Goal: Communication & Community: Answer question/provide support

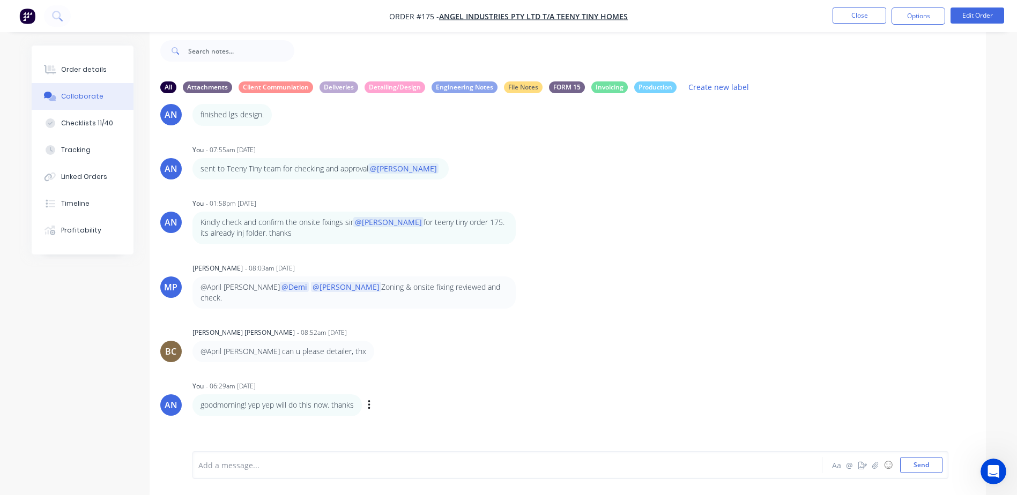
scroll to position [54, 0]
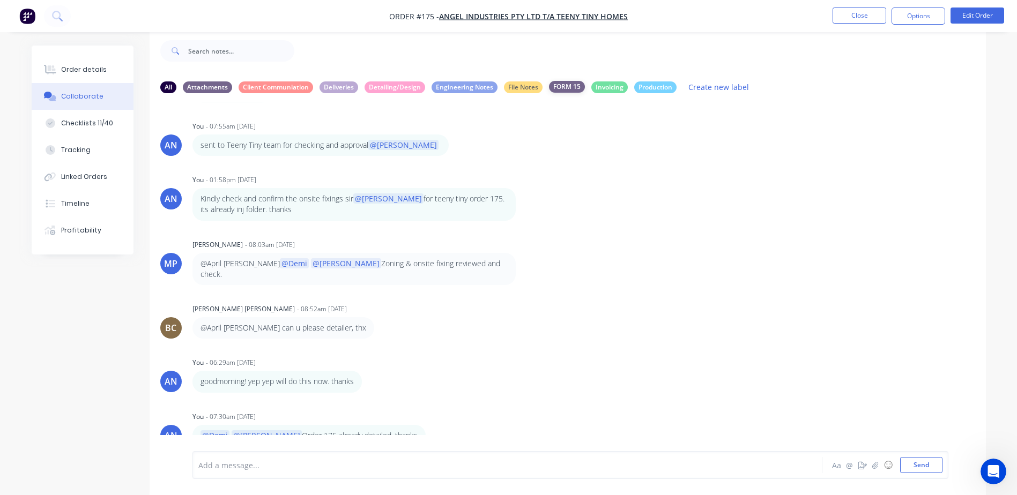
click at [557, 85] on div "FORM 15" at bounding box center [567, 87] width 36 height 12
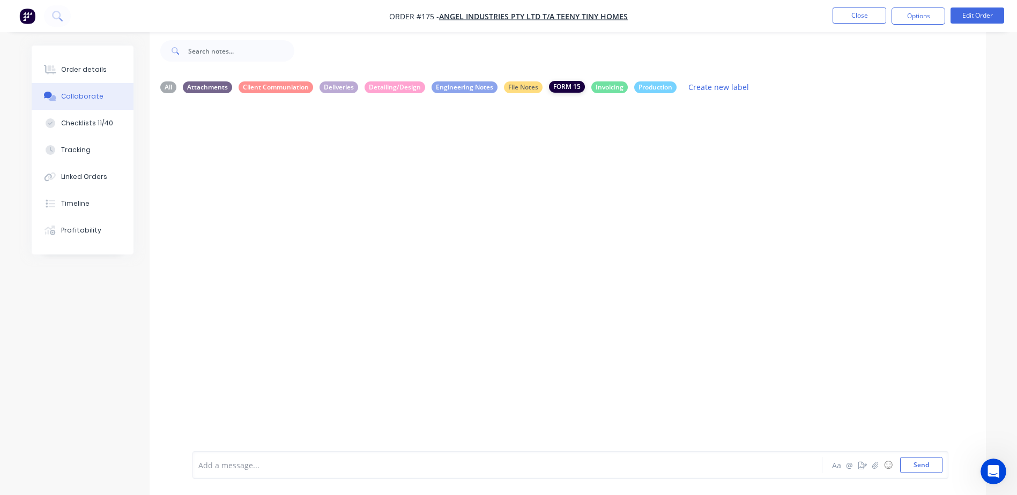
scroll to position [0, 0]
click at [879, 465] on button "button" at bounding box center [875, 465] width 13 height 13
click at [285, 441] on div at bounding box center [570, 430] width 744 height 55
click at [236, 462] on div at bounding box center [478, 465] width 558 height 11
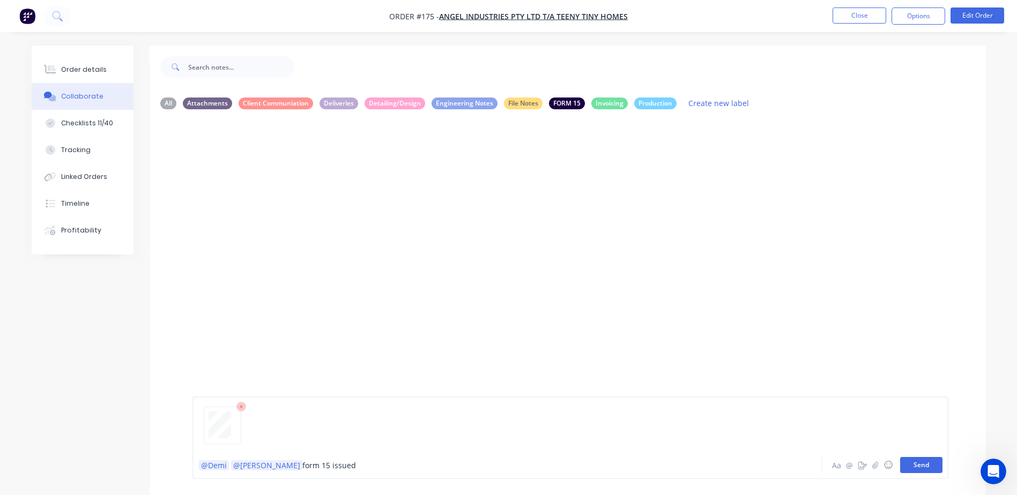
click at [927, 469] on button "Send" at bounding box center [921, 465] width 42 height 16
click at [568, 105] on div "FORM 15" at bounding box center [567, 103] width 36 height 12
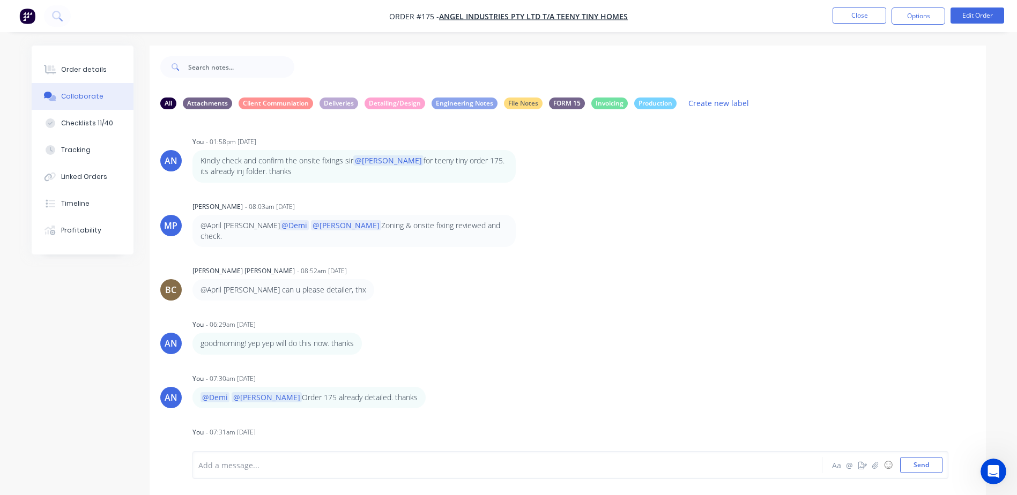
scroll to position [230, 0]
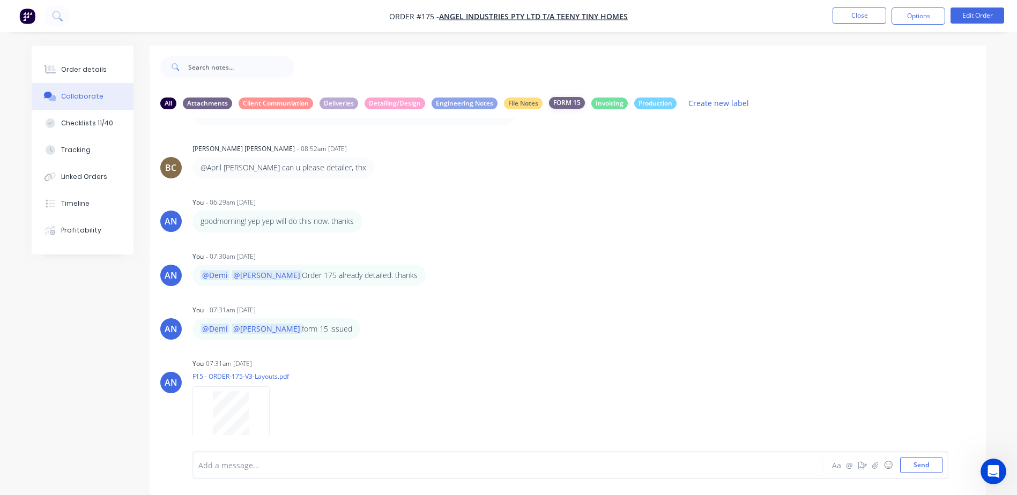
click at [577, 101] on div "FORM 15" at bounding box center [567, 103] width 36 height 12
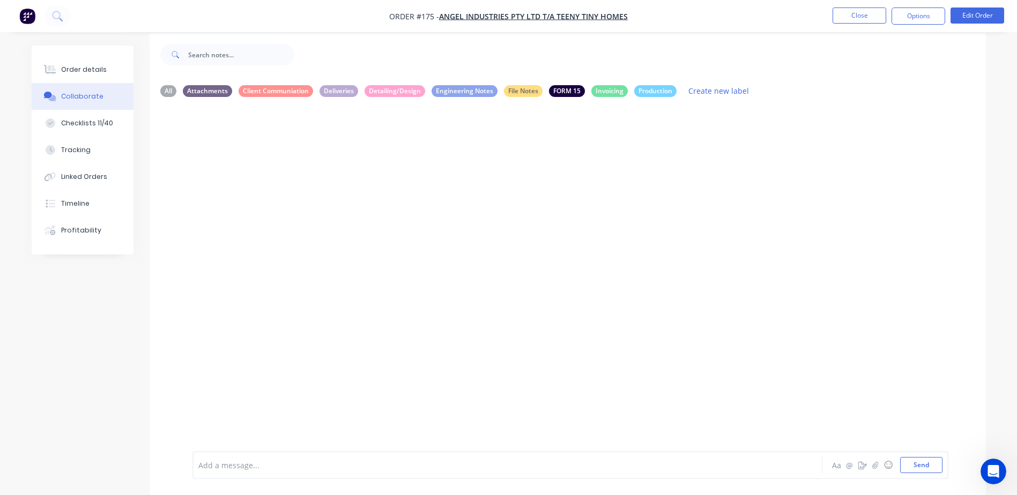
scroll to position [16, 0]
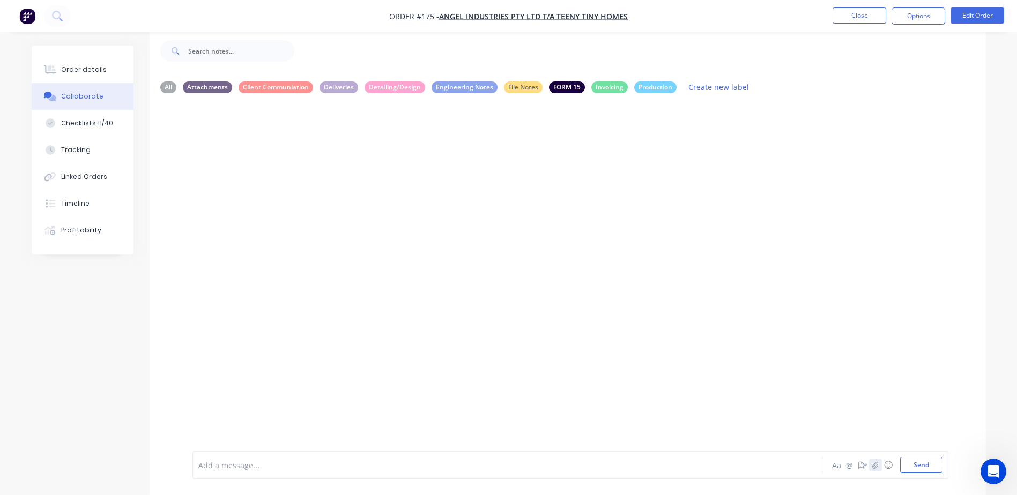
click at [875, 464] on icon "button" at bounding box center [875, 465] width 6 height 7
click at [240, 406] on icon at bounding box center [241, 407] width 10 height 10
click at [212, 89] on div "Attachments" at bounding box center [207, 87] width 49 height 12
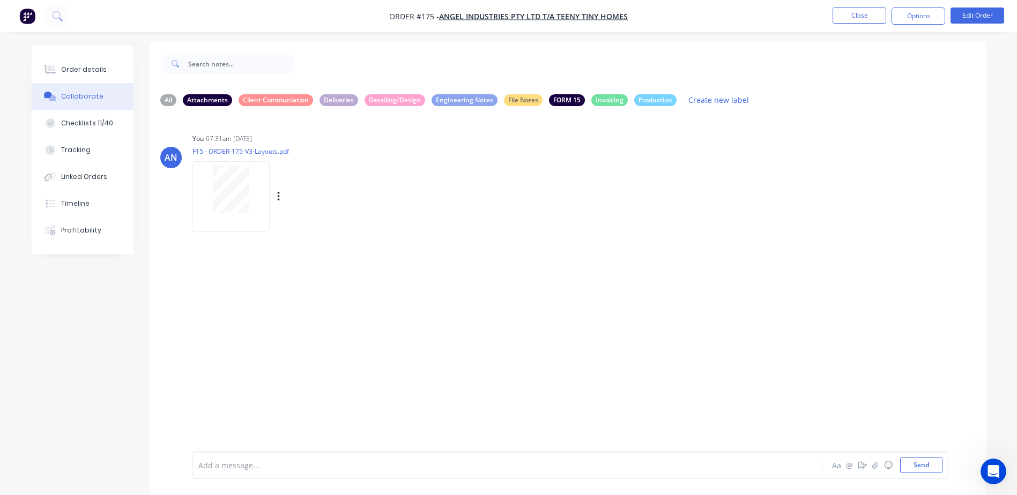
scroll to position [0, 0]
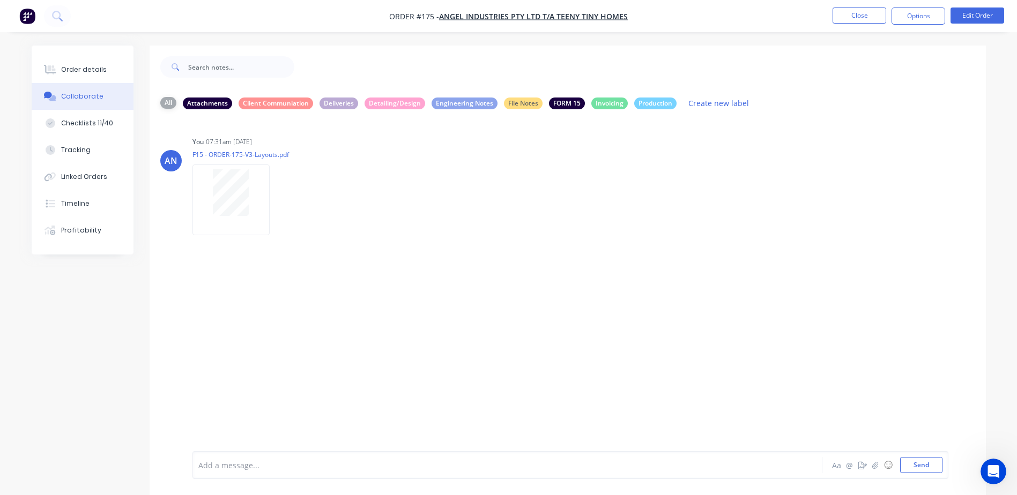
click at [171, 103] on div "All" at bounding box center [168, 103] width 16 height 12
